Goal: Task Accomplishment & Management: Manage account settings

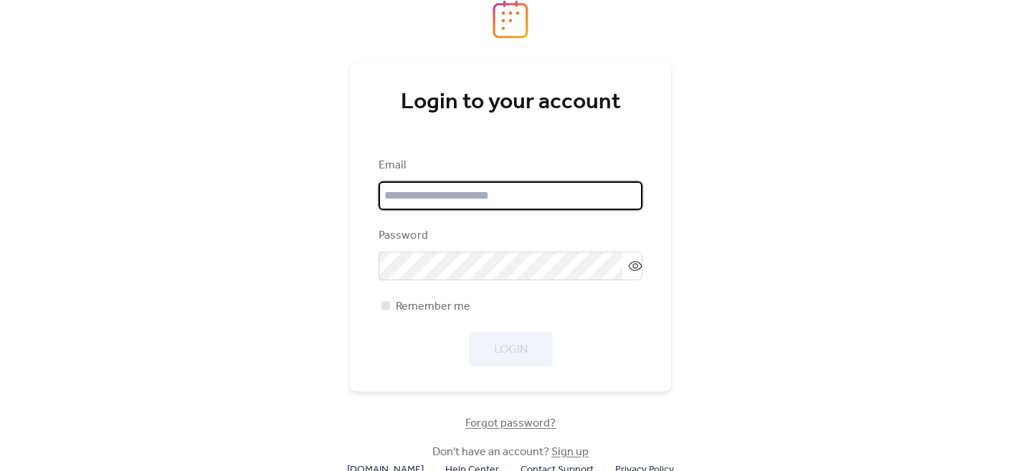
type input "**********"
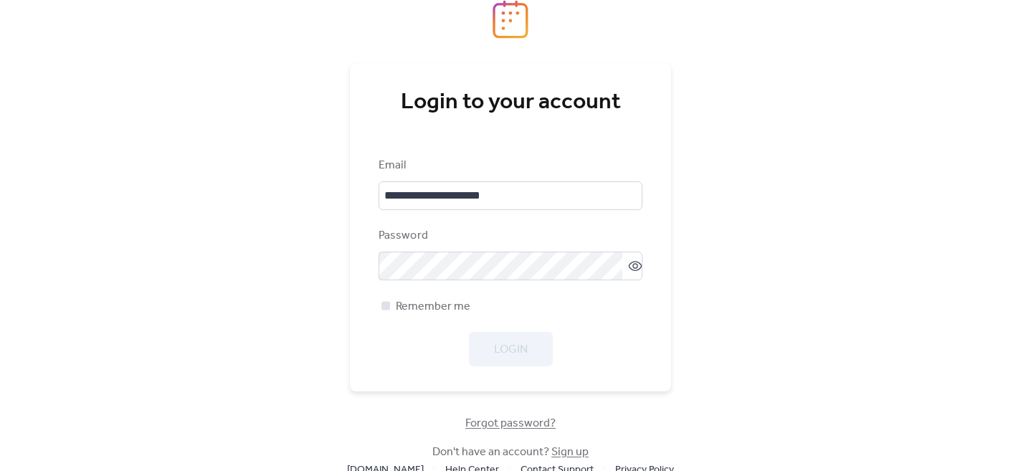
click at [387, 304] on div at bounding box center [386, 305] width 9 height 9
click at [509, 351] on span "Login" at bounding box center [511, 349] width 34 height 17
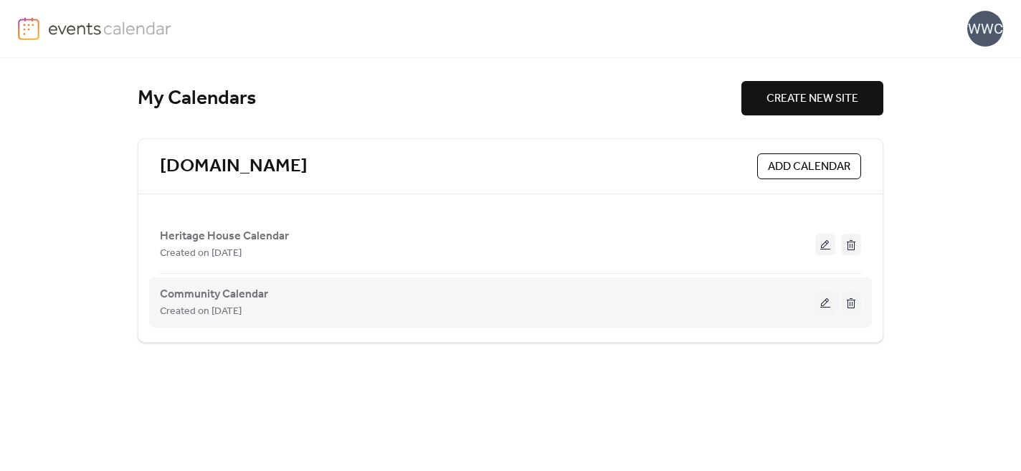
click at [823, 302] on button at bounding box center [826, 303] width 20 height 22
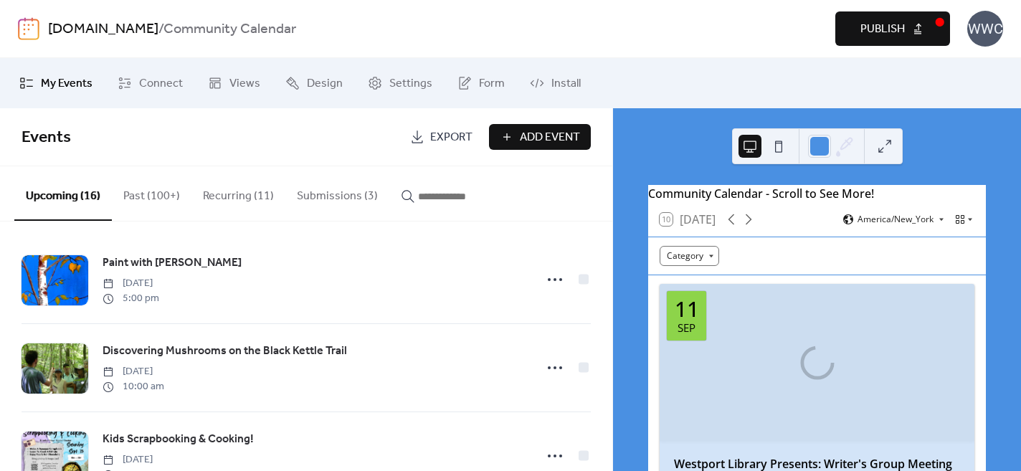
scroll to position [4, 0]
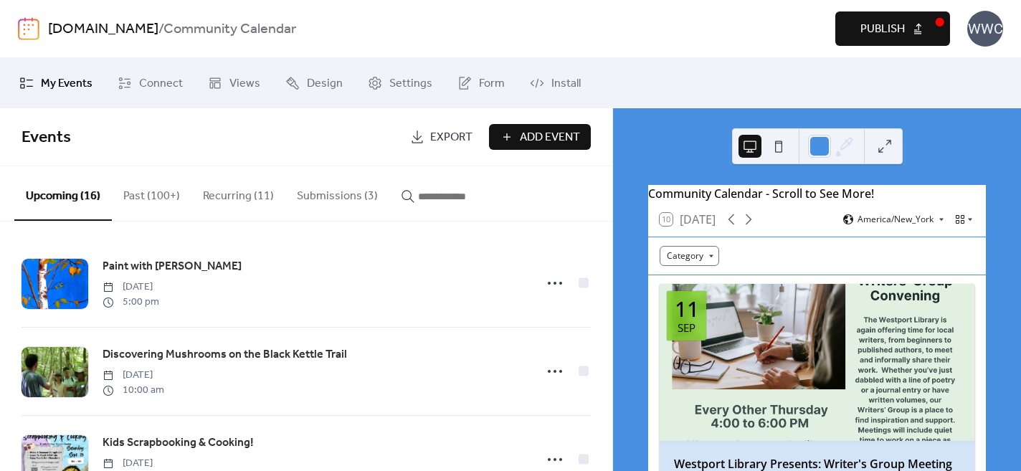
click at [336, 197] on button "Submissions (3)" at bounding box center [337, 192] width 104 height 53
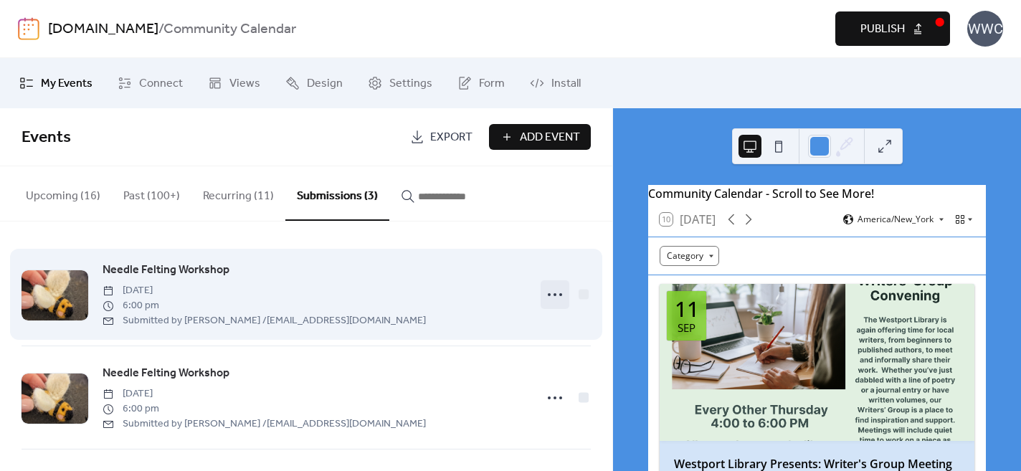
click at [552, 295] on icon at bounding box center [555, 294] width 23 height 23
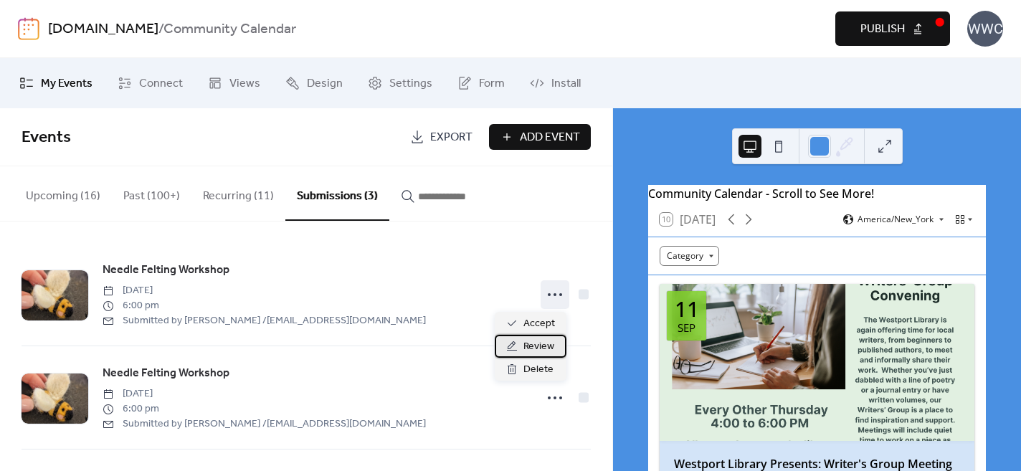
click at [534, 346] on span "Review" at bounding box center [539, 347] width 31 height 17
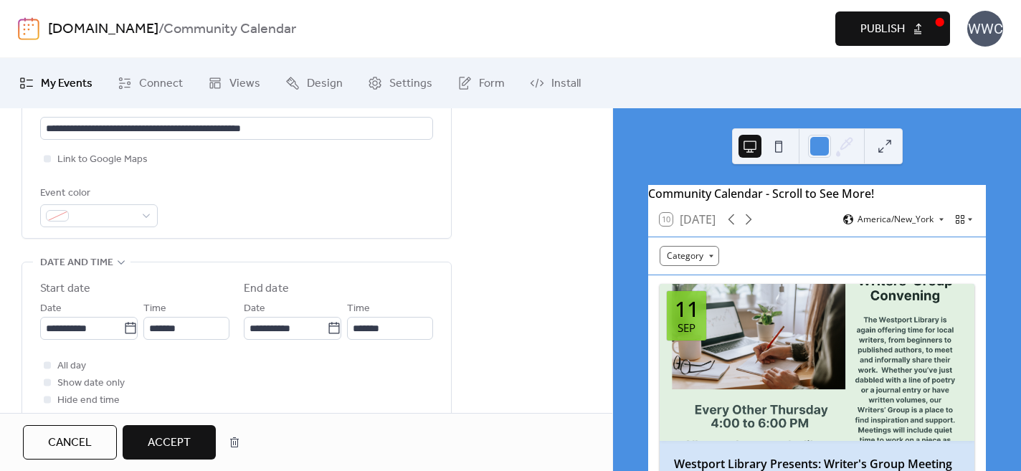
scroll to position [445, 0]
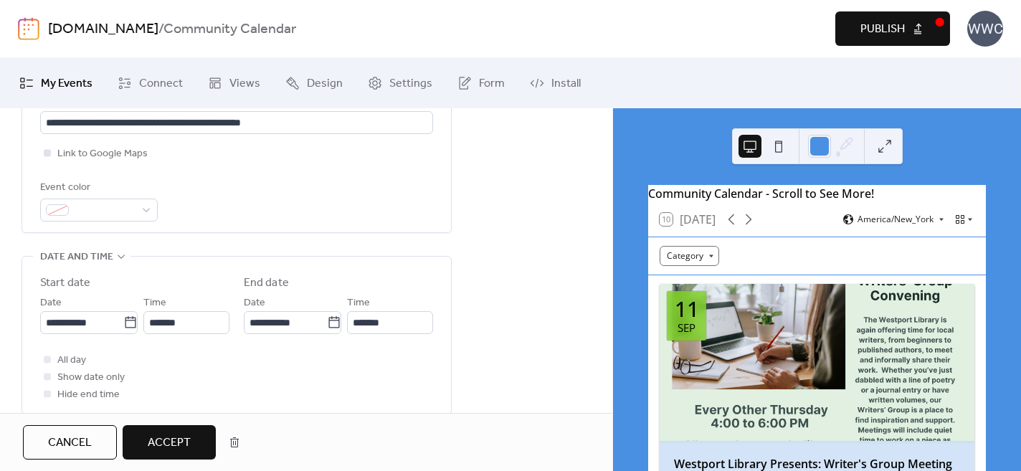
click at [47, 153] on div at bounding box center [47, 152] width 7 height 7
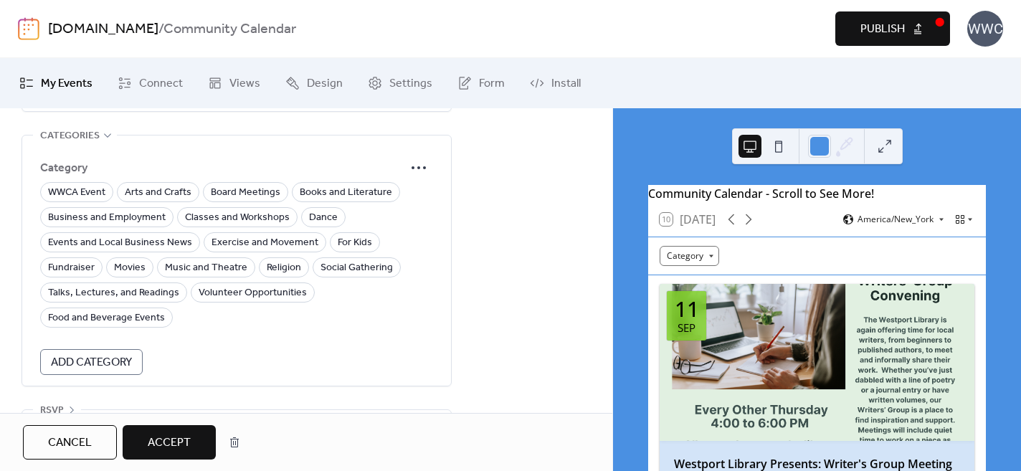
scroll to position [1101, 0]
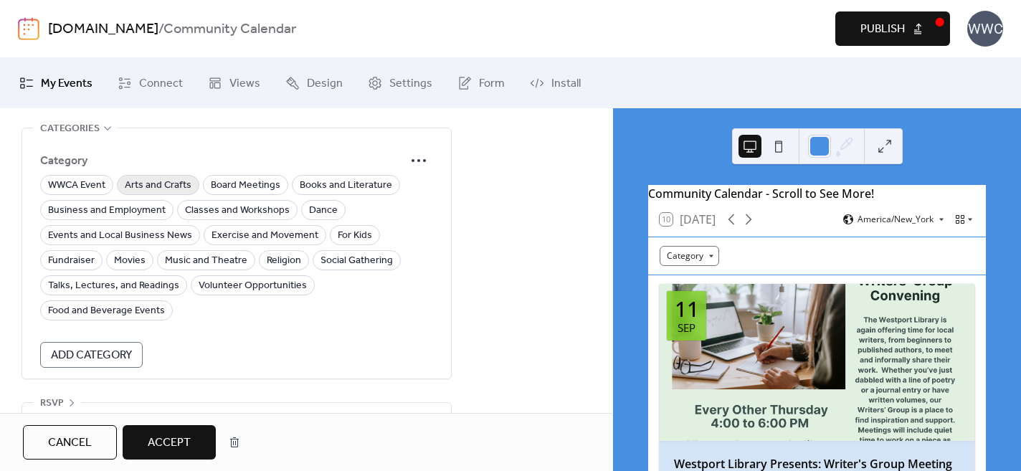
click at [148, 186] on span "Arts and Crafts" at bounding box center [158, 185] width 67 height 17
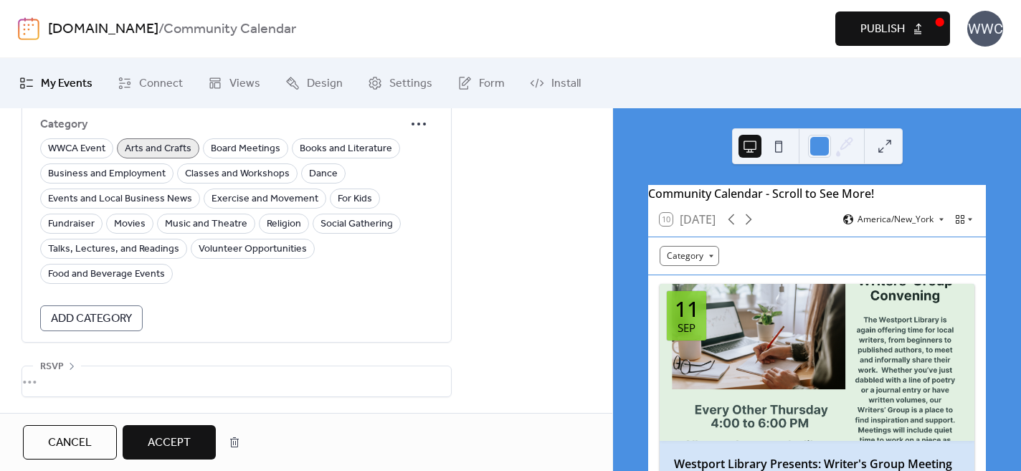
click at [176, 443] on span "Accept" at bounding box center [169, 443] width 43 height 17
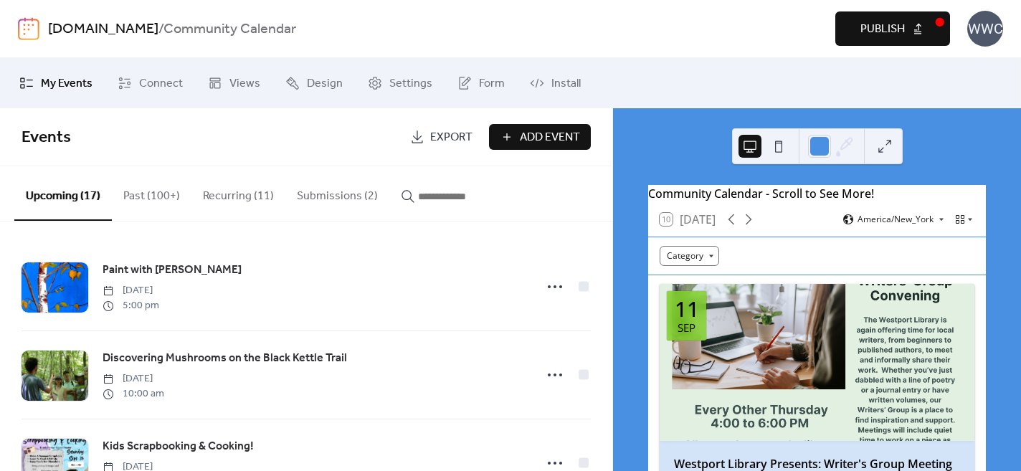
click at [863, 27] on span "Publish" at bounding box center [883, 29] width 44 height 17
click at [328, 196] on button "Submissions (2)" at bounding box center [337, 192] width 104 height 53
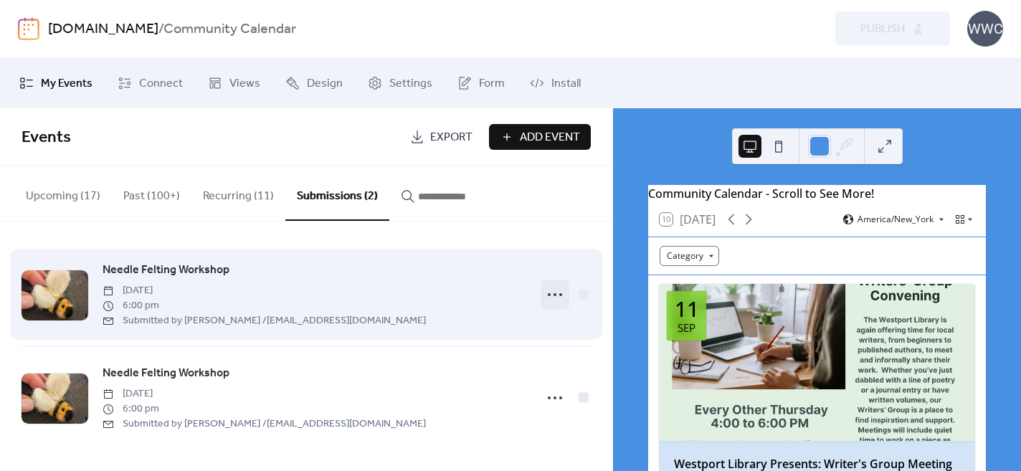
click at [554, 296] on circle at bounding box center [555, 294] width 3 height 3
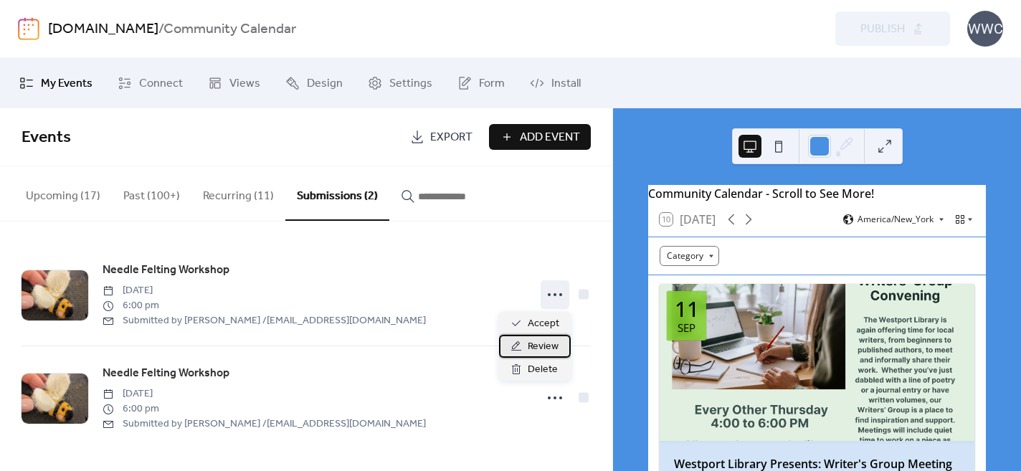
click at [536, 351] on span "Review" at bounding box center [543, 347] width 31 height 17
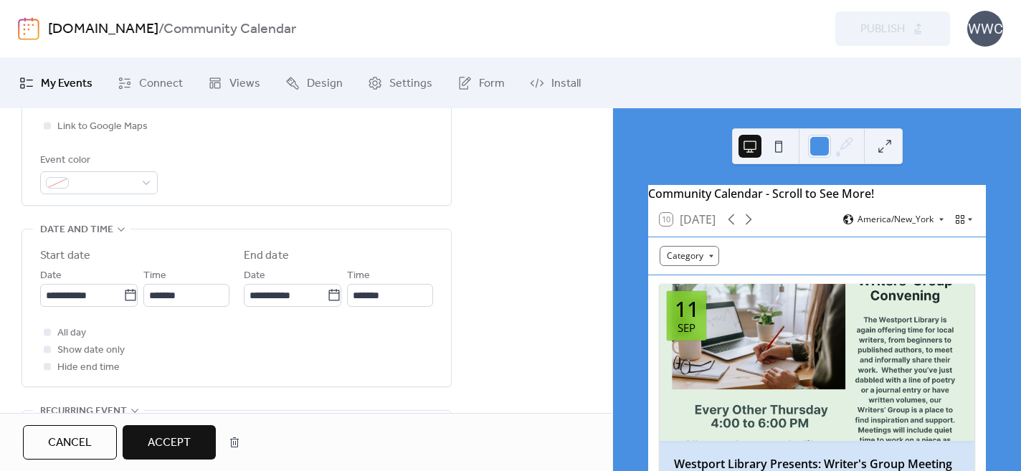
scroll to position [472, 0]
click at [346, 371] on div "All day Show date only Hide end time" at bounding box center [236, 351] width 393 height 52
click at [47, 127] on div at bounding box center [47, 126] width 7 height 7
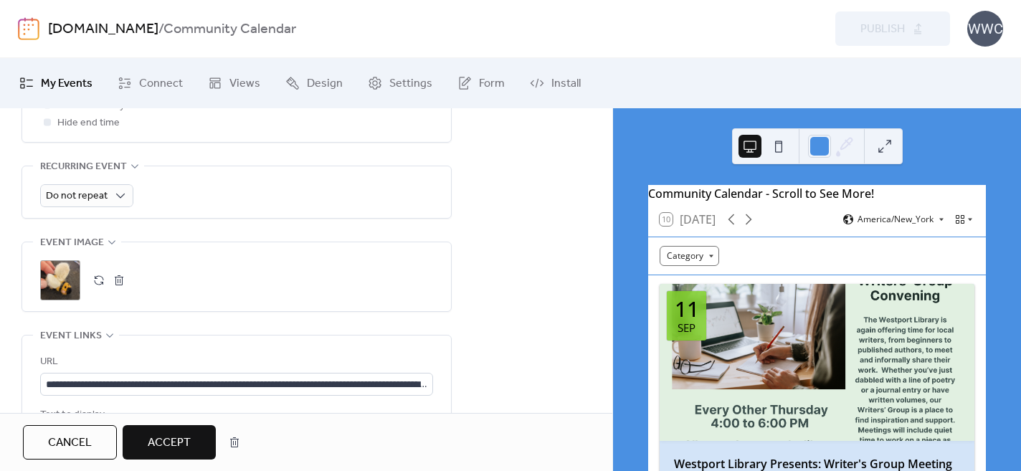
scroll to position [1139, 0]
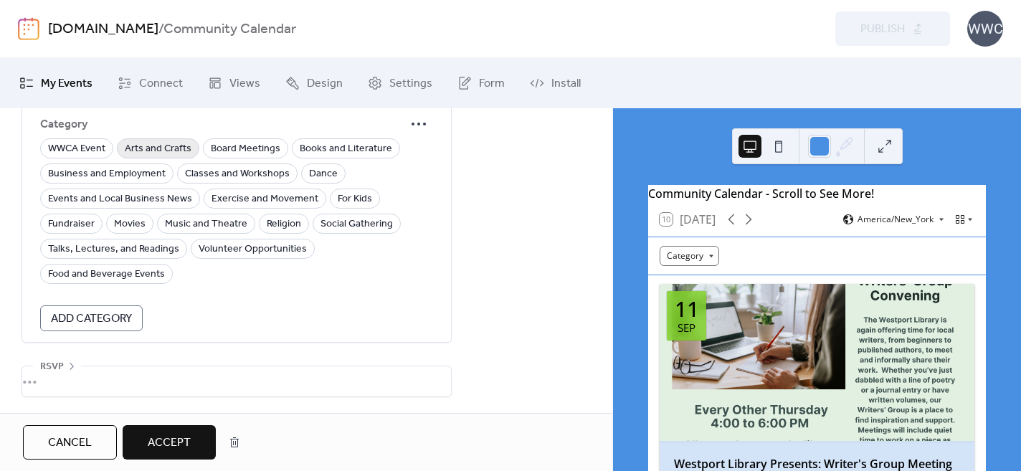
click at [166, 146] on span "Arts and Crafts" at bounding box center [158, 149] width 67 height 17
click at [199, 174] on span "Classes and Workshops" at bounding box center [237, 174] width 105 height 17
click at [173, 438] on span "Accept" at bounding box center [169, 443] width 43 height 17
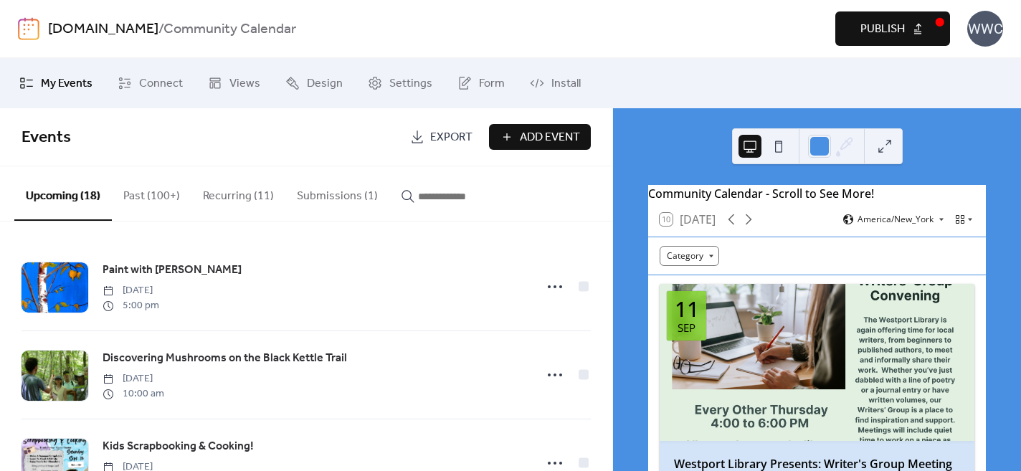
click at [861, 24] on span "Publish" at bounding box center [883, 29] width 44 height 17
click at [329, 199] on button "Submissions (1)" at bounding box center [337, 192] width 104 height 53
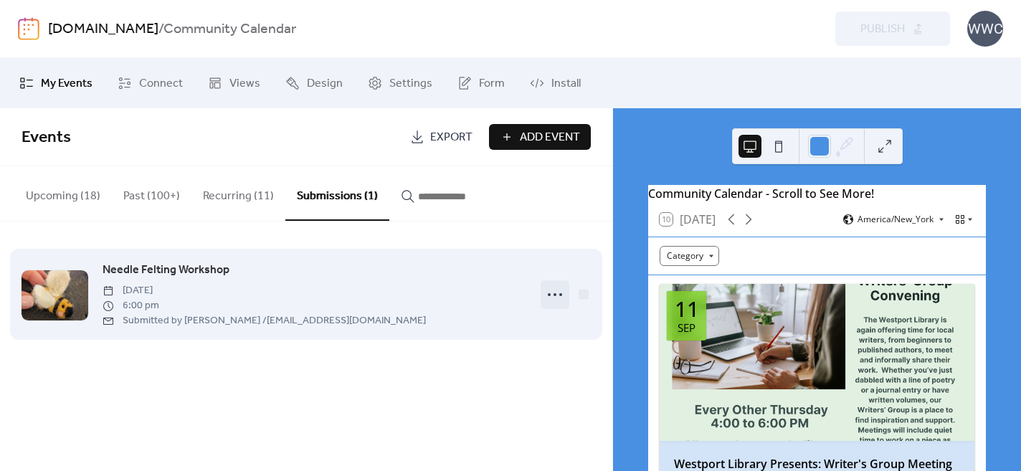
click at [549, 296] on icon at bounding box center [555, 294] width 23 height 23
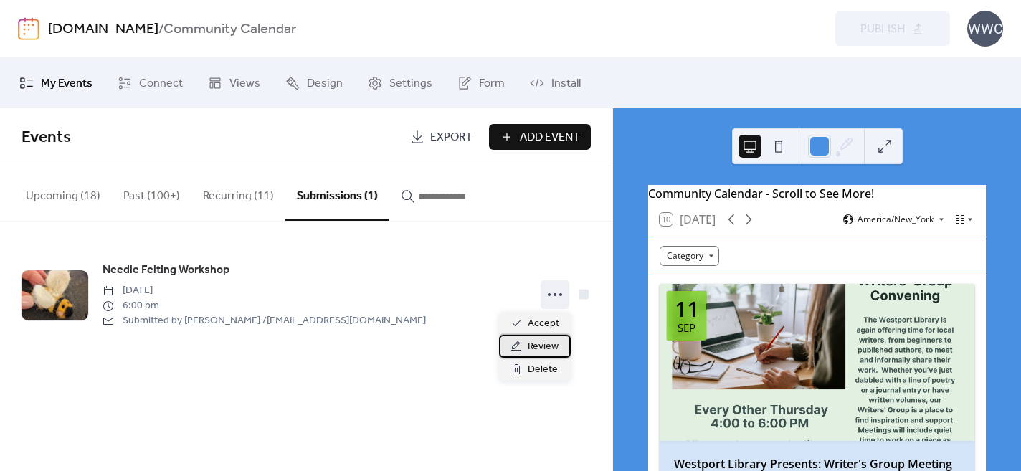
click at [536, 351] on span "Review" at bounding box center [543, 347] width 31 height 17
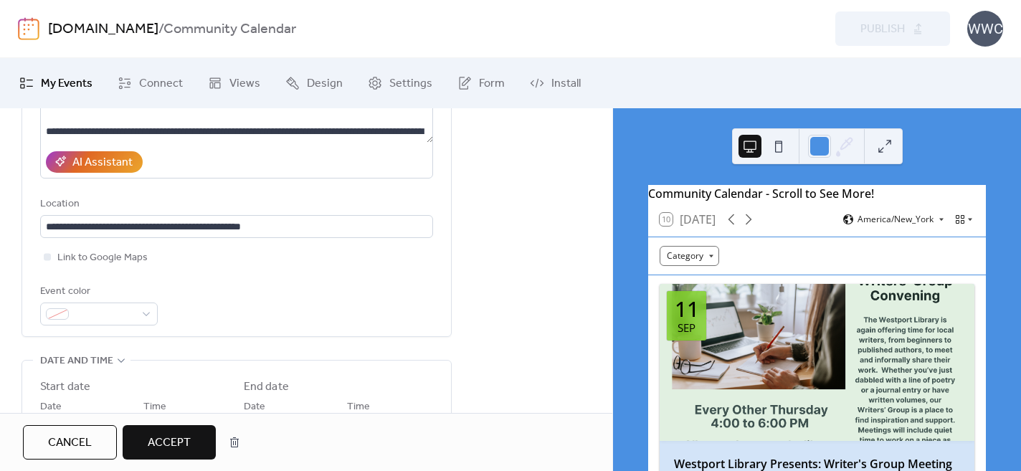
scroll to position [365, 0]
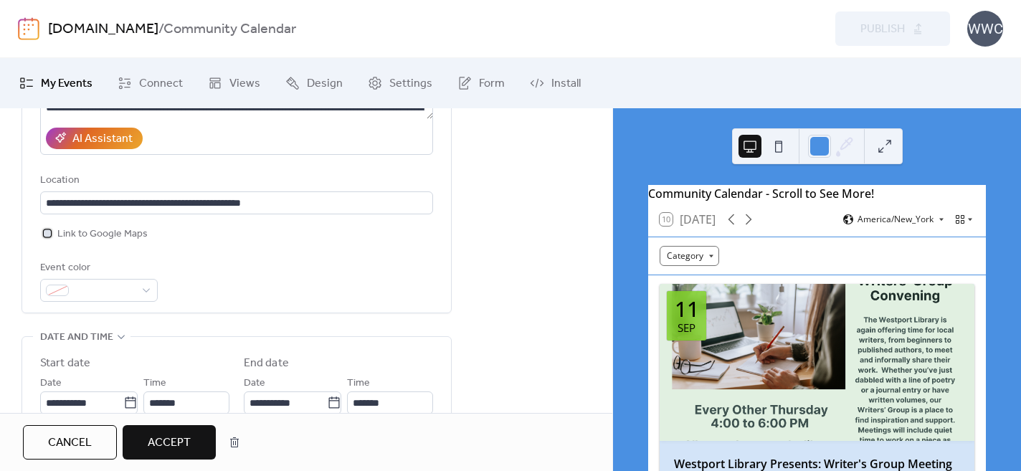
click at [47, 234] on div at bounding box center [47, 233] width 7 height 7
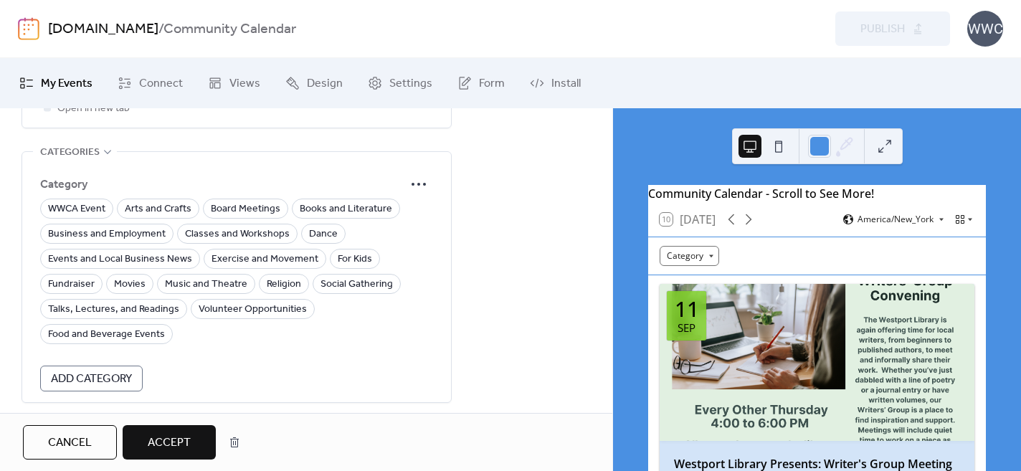
scroll to position [1085, 0]
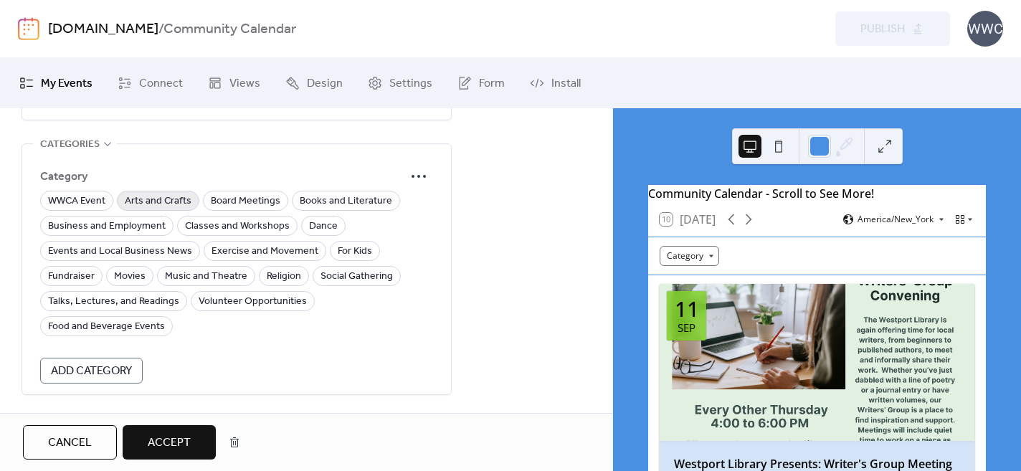
click at [131, 204] on span "Arts and Crafts" at bounding box center [158, 201] width 67 height 17
click at [188, 229] on span "Classes and Workshops" at bounding box center [237, 226] width 105 height 17
click at [164, 437] on span "Accept" at bounding box center [169, 443] width 43 height 17
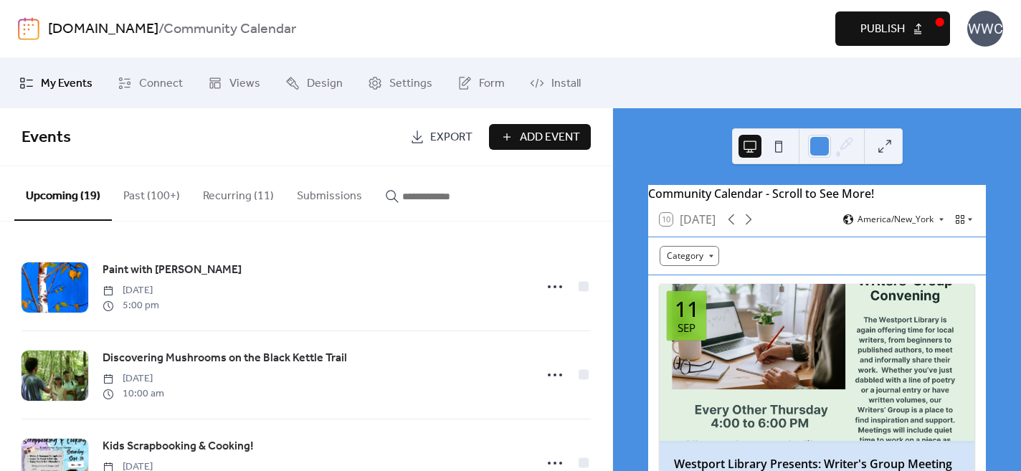
click at [866, 28] on span "Publish" at bounding box center [883, 29] width 44 height 17
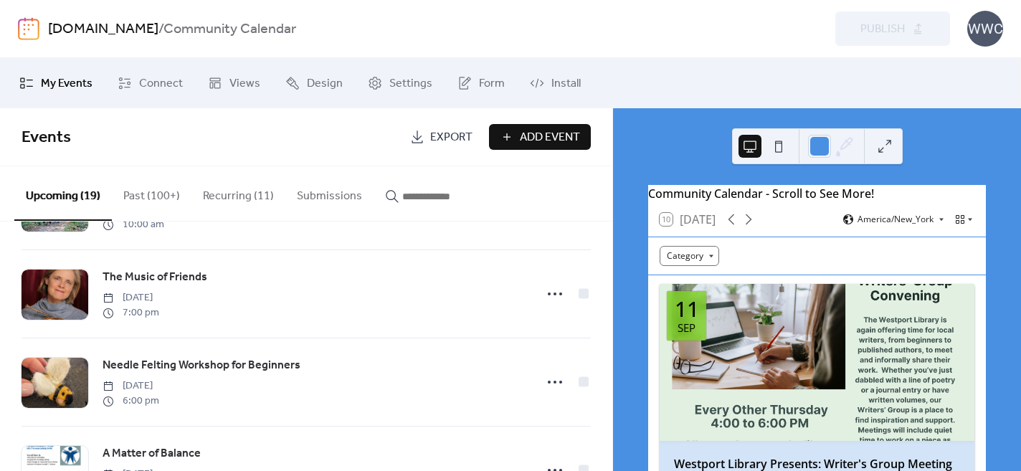
scroll to position [356, 0]
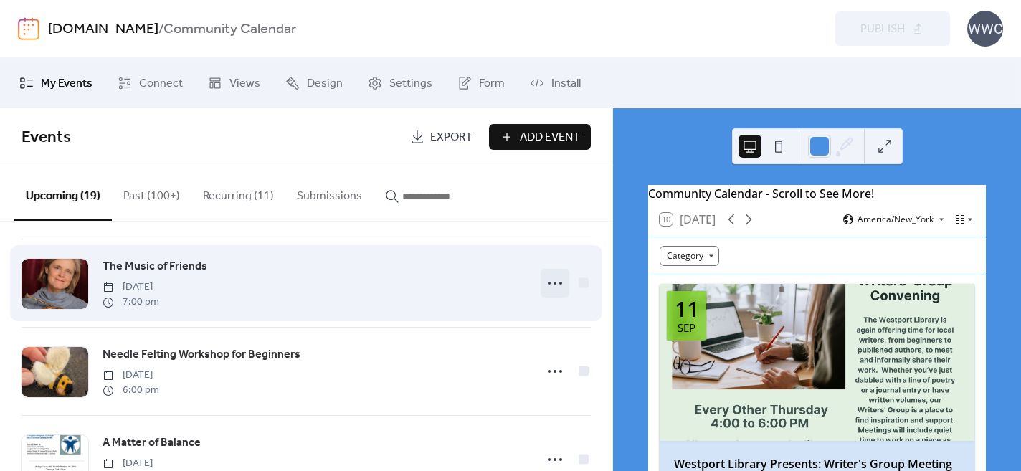
click at [554, 285] on circle at bounding box center [555, 283] width 3 height 3
click at [351, 300] on div "The Music of Friends [DATE] 7:00 pm" at bounding box center [315, 283] width 424 height 52
click at [187, 267] on span "The Music of Friends" at bounding box center [155, 266] width 105 height 17
